Goal: Check status

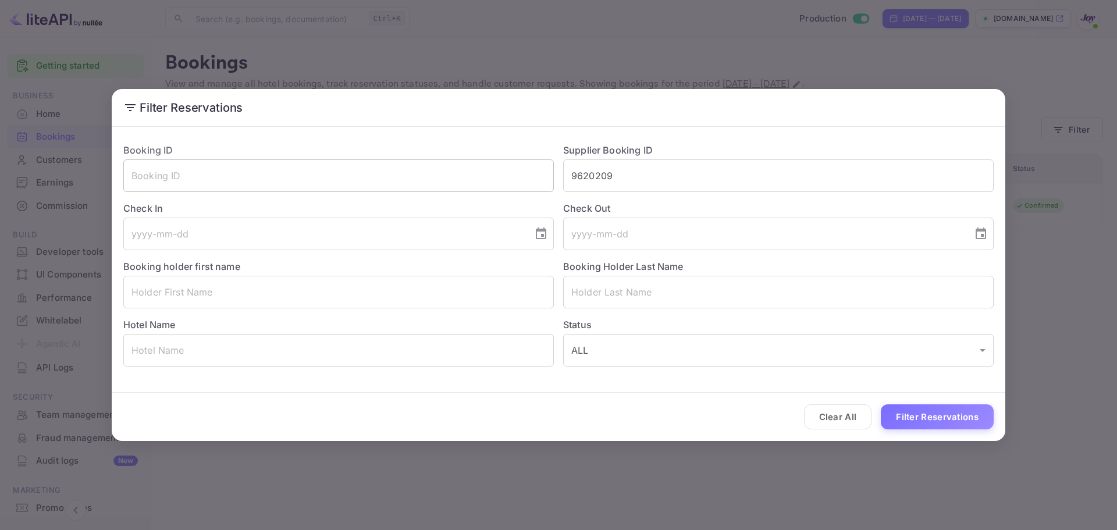
drag, startPoint x: 478, startPoint y: 153, endPoint x: 433, endPoint y: 164, distance: 46.0
click at [432, 160] on div "Booking ID ​ Supplier Booking ID 9620209 ​ Check In ​ Check Out ​ Booking holde…" at bounding box center [554, 250] width 880 height 233
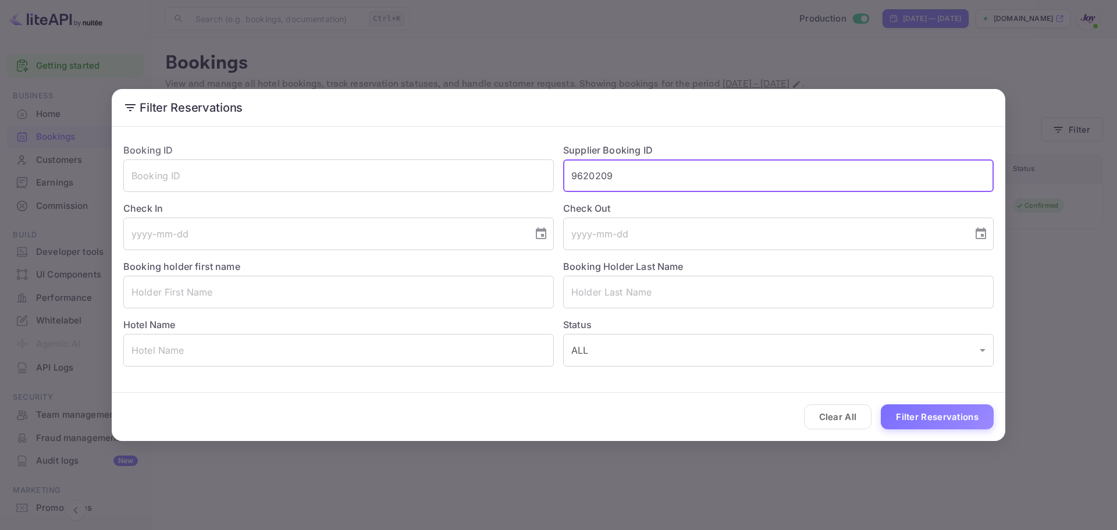
paste input "315596"
type input "9315596"
click at [899, 408] on button "Filter Reservations" at bounding box center [937, 416] width 113 height 25
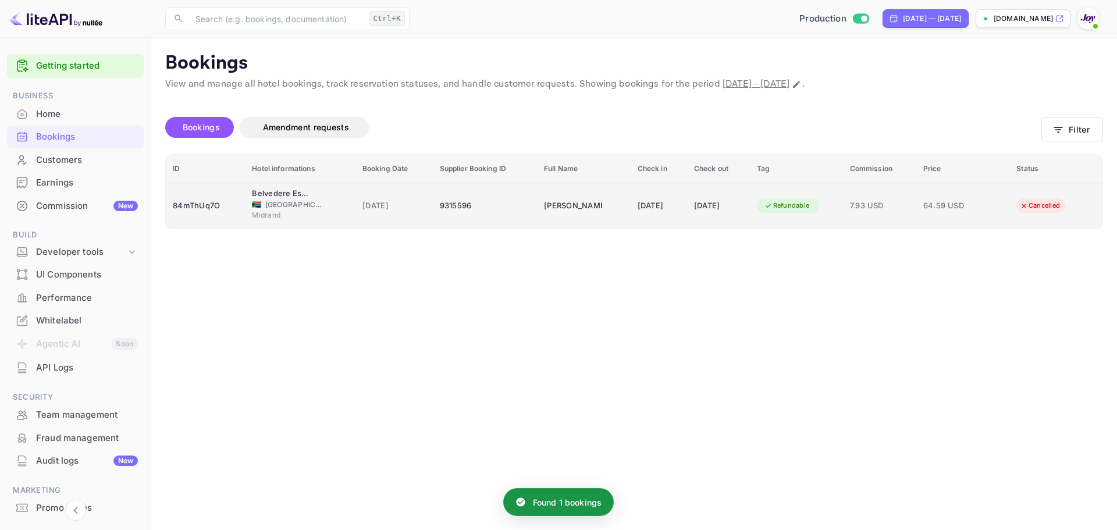
click at [496, 215] on div "9315596" at bounding box center [485, 206] width 90 height 19
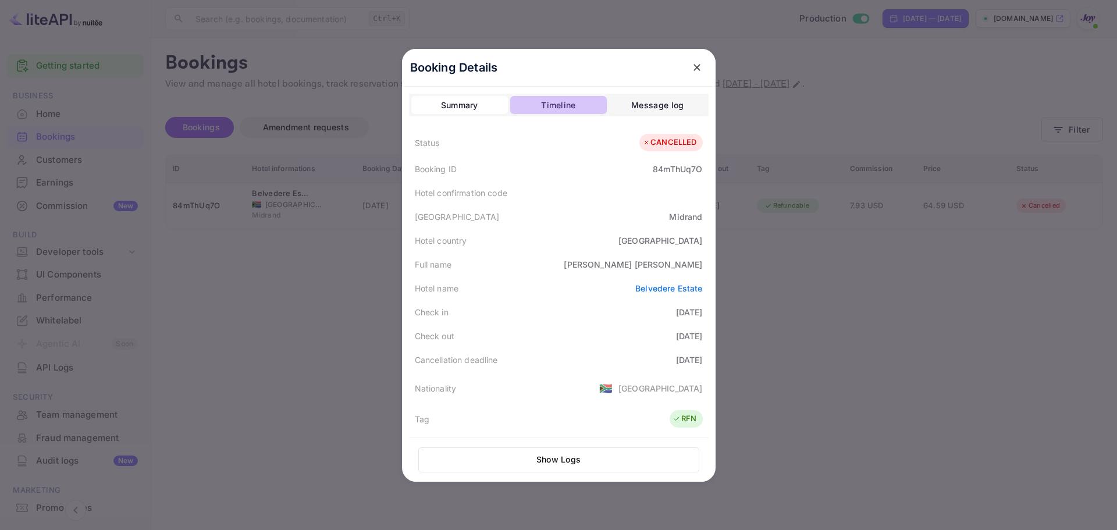
click at [562, 100] on div "Timeline" at bounding box center [558, 105] width 34 height 14
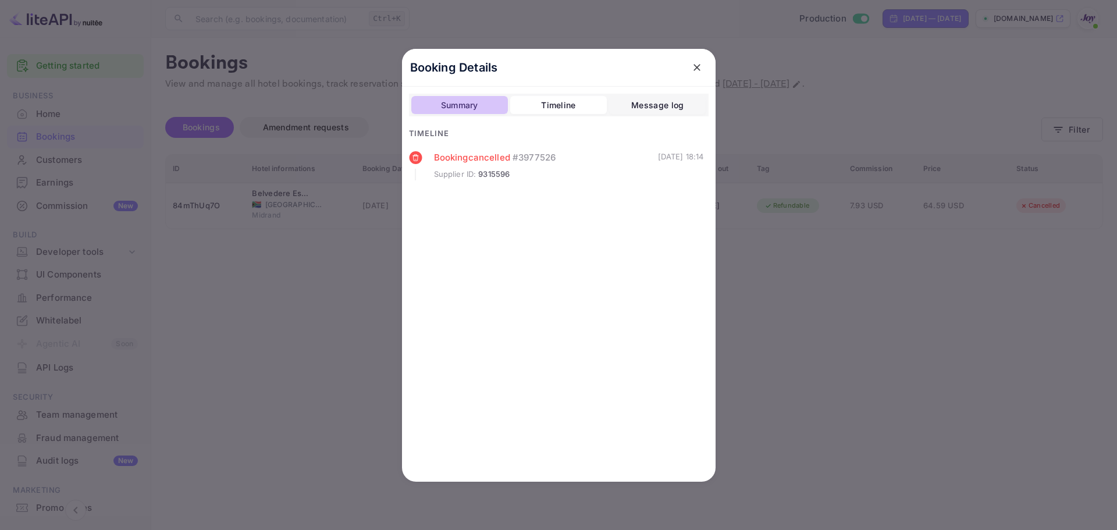
click at [477, 100] on div "Summary" at bounding box center [459, 105] width 37 height 14
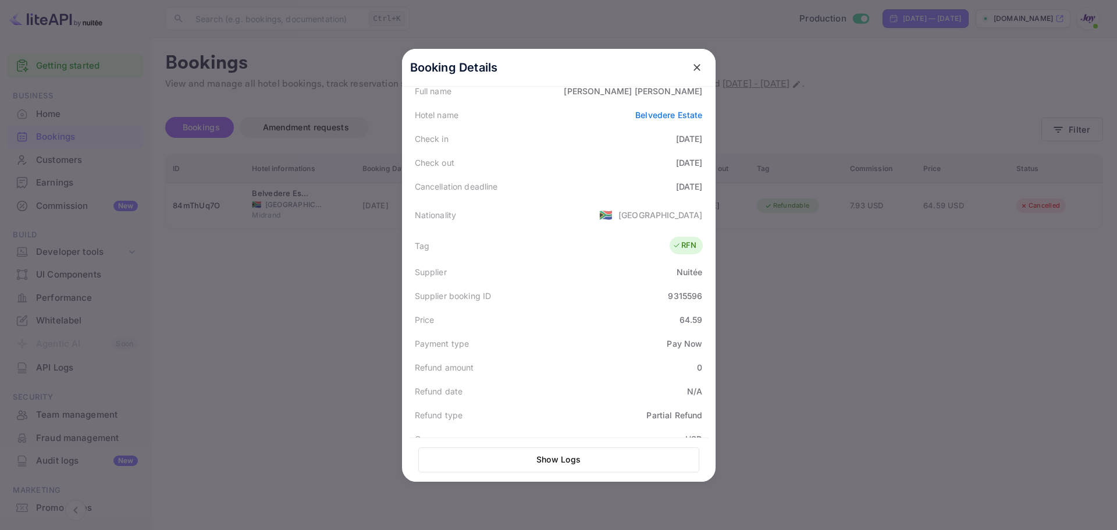
scroll to position [175, 0]
click at [323, 258] on div at bounding box center [558, 265] width 1117 height 530
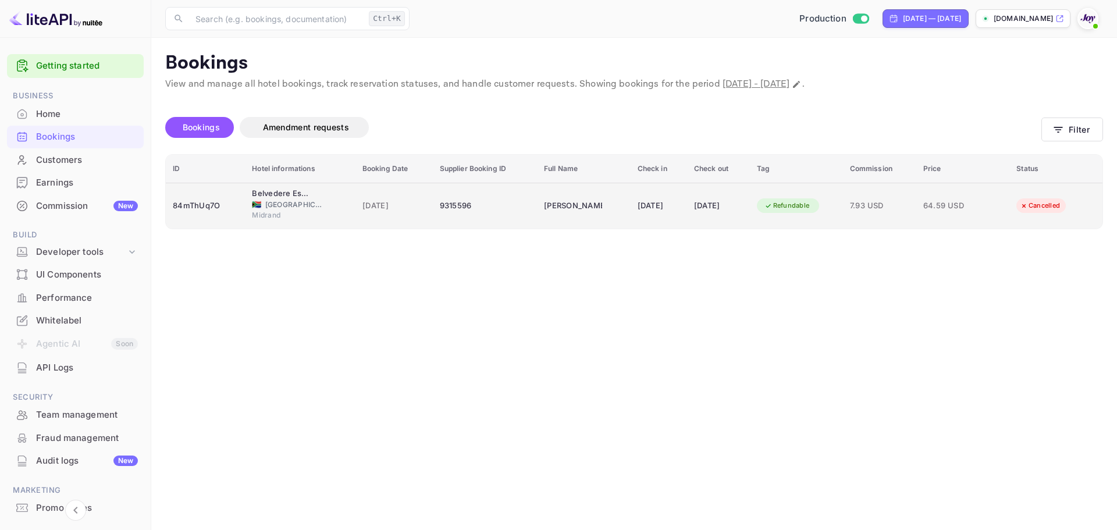
click at [494, 218] on td "9315596" at bounding box center [485, 206] width 104 height 46
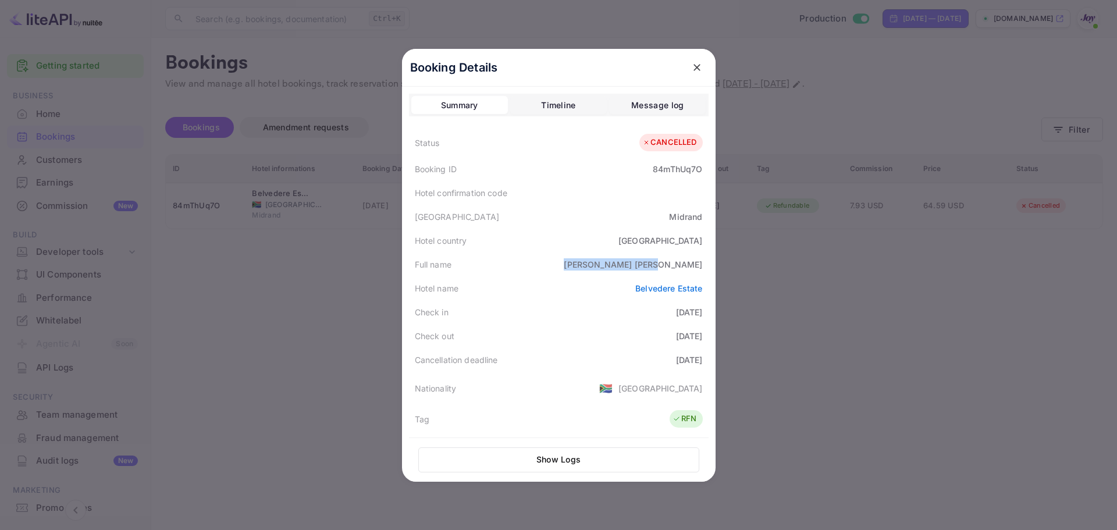
drag, startPoint x: 634, startPoint y: 266, endPoint x: 704, endPoint y: 264, distance: 69.9
click at [704, 264] on div "Full name [PERSON_NAME]" at bounding box center [559, 265] width 300 height 24
copy div "[PERSON_NAME]"
click at [676, 168] on div "84mThUq7O" at bounding box center [677, 169] width 49 height 12
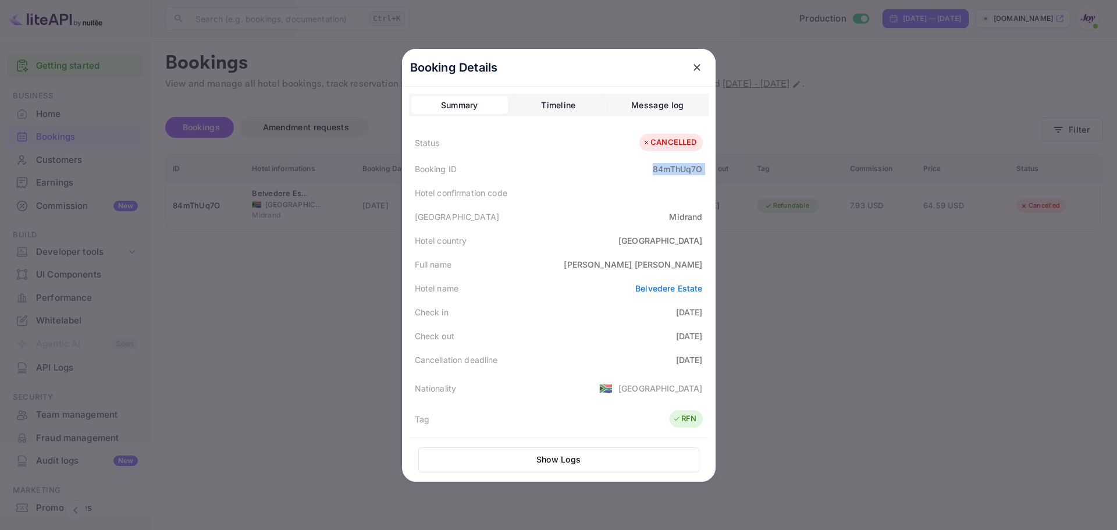
click at [676, 168] on div "84mThUq7O" at bounding box center [677, 169] width 49 height 12
copy div "84mThUq7O"
click at [571, 218] on div "[GEOGRAPHIC_DATA]" at bounding box center [559, 217] width 300 height 24
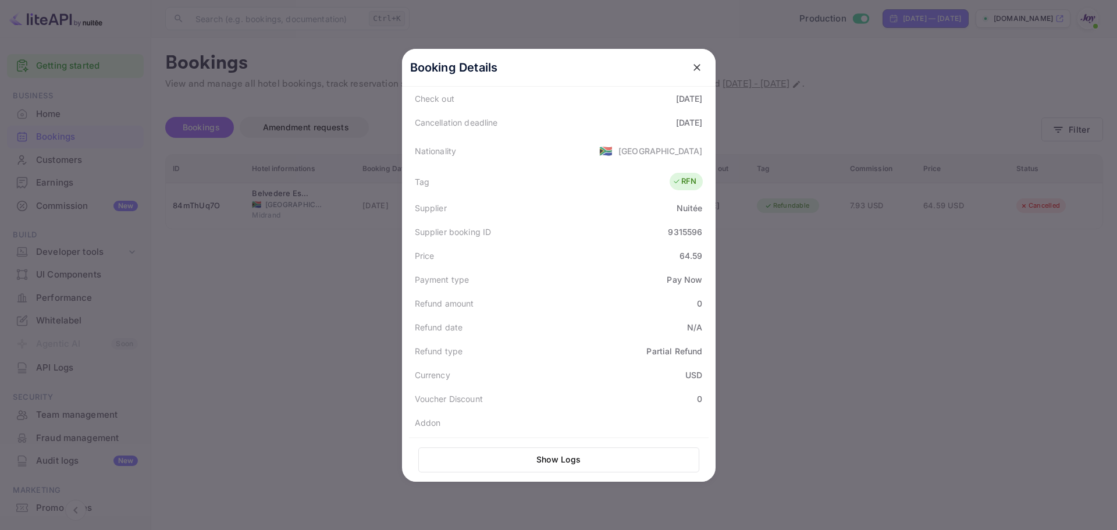
scroll to position [287, 0]
click at [674, 184] on div "9315596" at bounding box center [685, 182] width 34 height 12
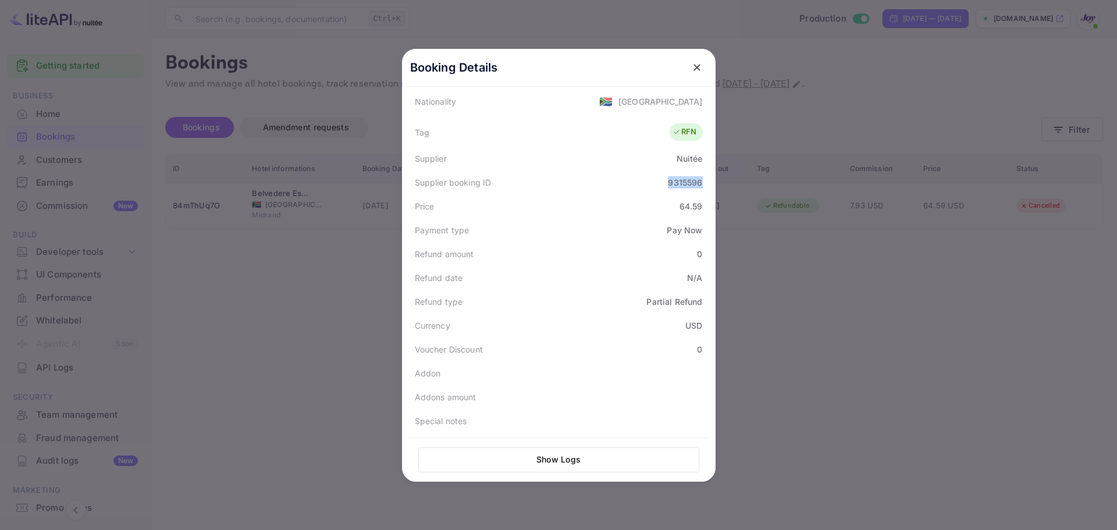
click at [674, 184] on div "9315596" at bounding box center [685, 182] width 34 height 12
copy div "9315596"
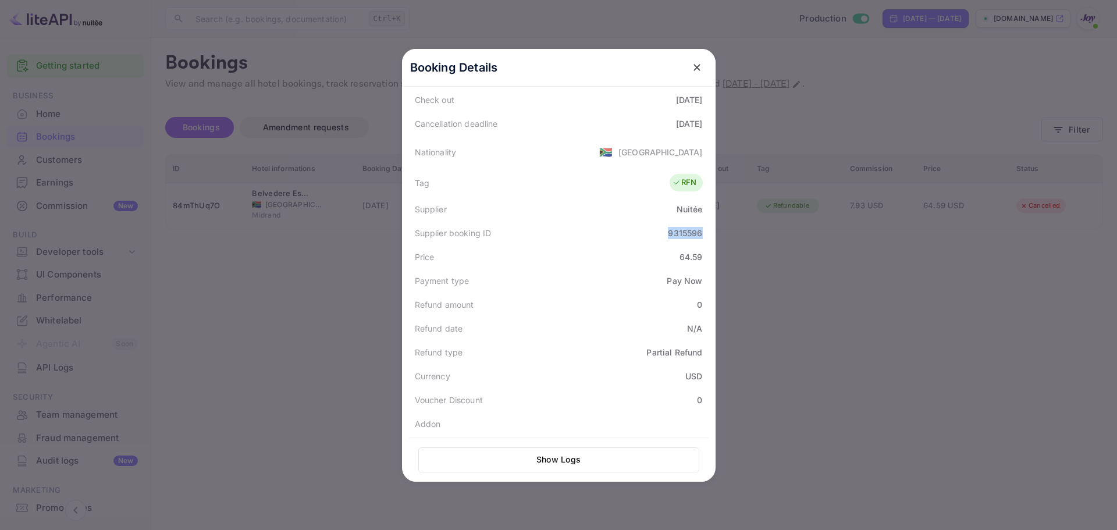
scroll to position [0, 0]
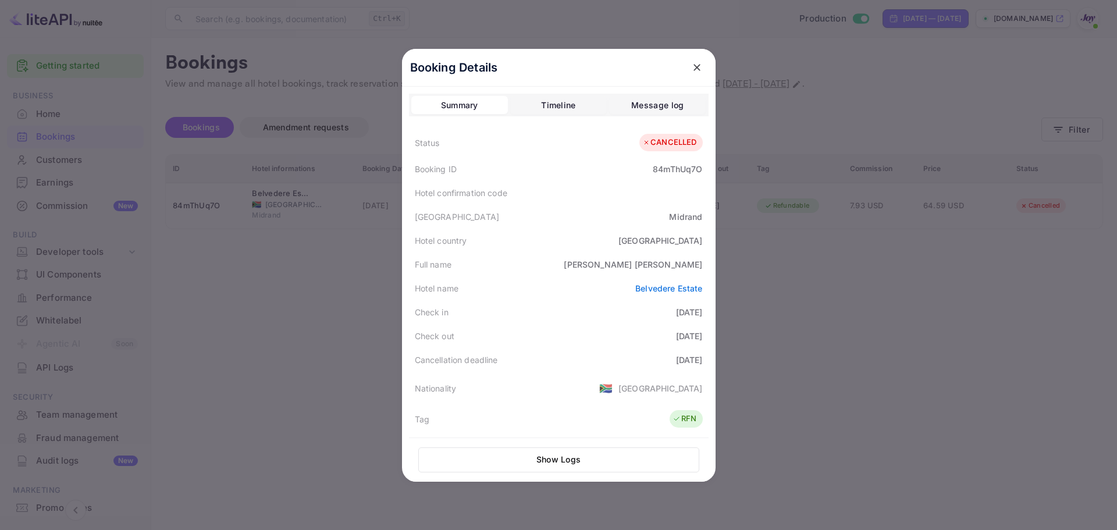
click at [671, 171] on div "84mThUq7O" at bounding box center [677, 169] width 49 height 12
copy div "84mThUq7O"
click at [307, 286] on div at bounding box center [558, 265] width 1117 height 530
